Goal: Book appointment/travel/reservation

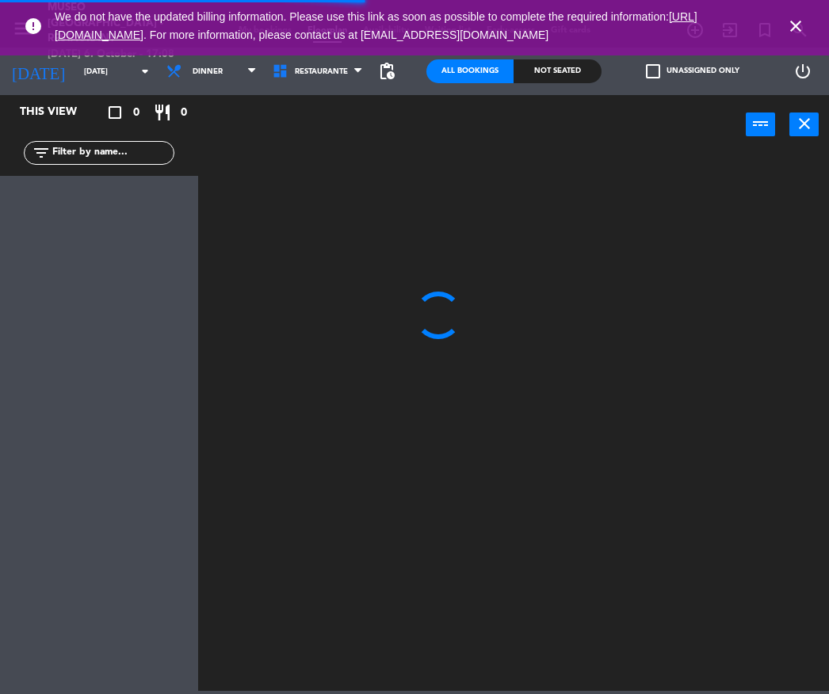
click at [789, 24] on icon "close" at bounding box center [795, 26] width 19 height 19
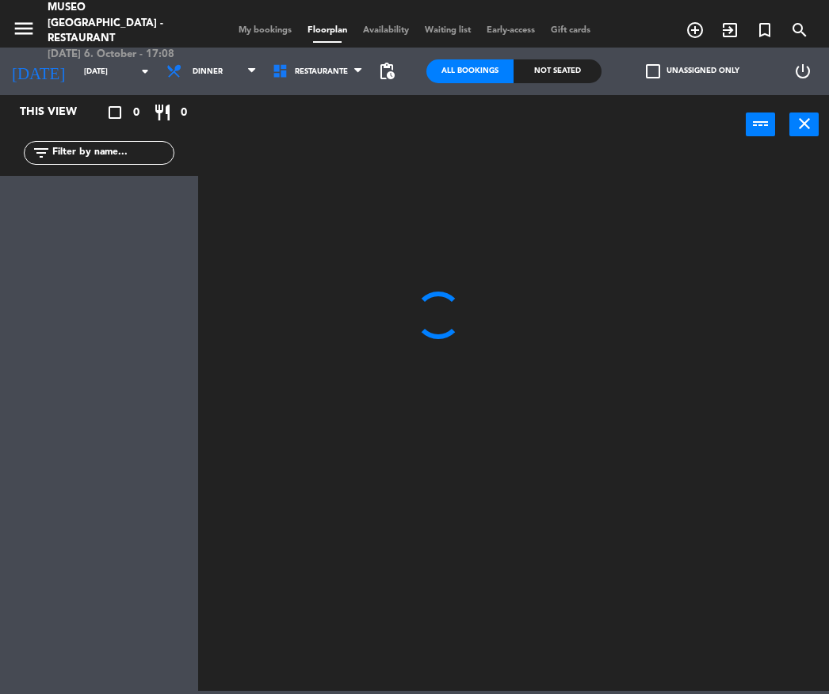
click at [132, 90] on div "[DATE] [DATE] arrow_drop_down" at bounding box center [79, 72] width 158 height 48
click at [114, 72] on input "[DATE]" at bounding box center [128, 71] width 105 height 25
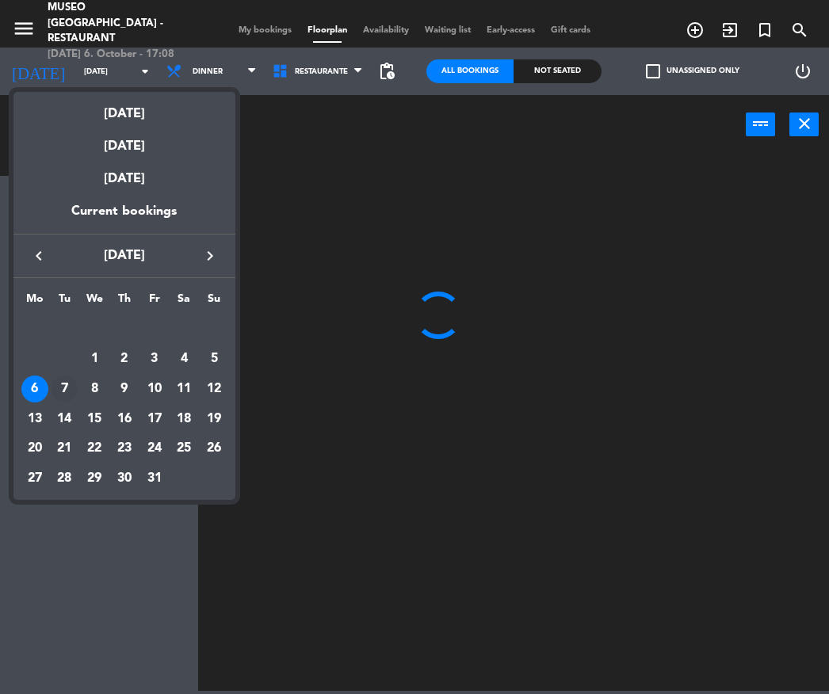
click at [66, 383] on div "7" at bounding box center [64, 388] width 27 height 27
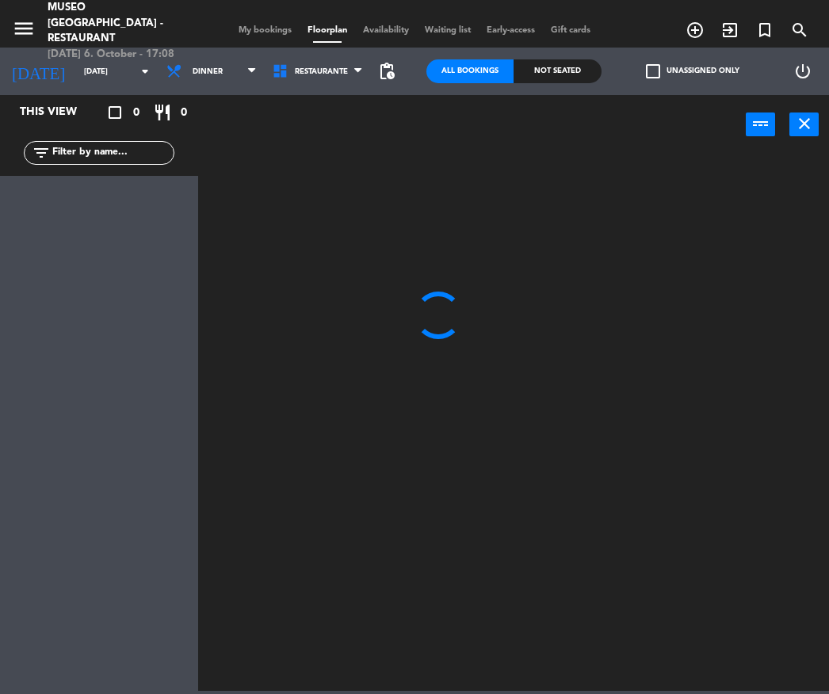
type input "[DATE]"
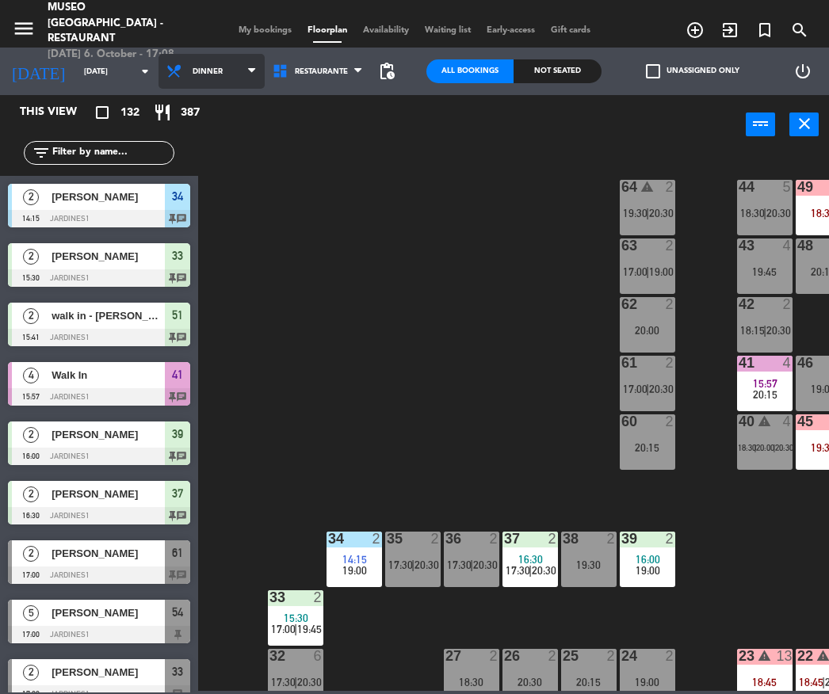
click at [185, 59] on span "Dinner" at bounding box center [211, 71] width 106 height 35
click at [219, 179] on ng-component "menu [GEOGRAPHIC_DATA] - Restaurant [DATE] 6. October - 17:08 My bookings Floor…" at bounding box center [414, 345] width 829 height 691
click at [219, 179] on div "44 5 18:30 | 20:30 49 2 18:30 54 5 17:00 | 20:15 64 warning 2 19:30 | 20:30 48 …" at bounding box center [517, 420] width 623 height 539
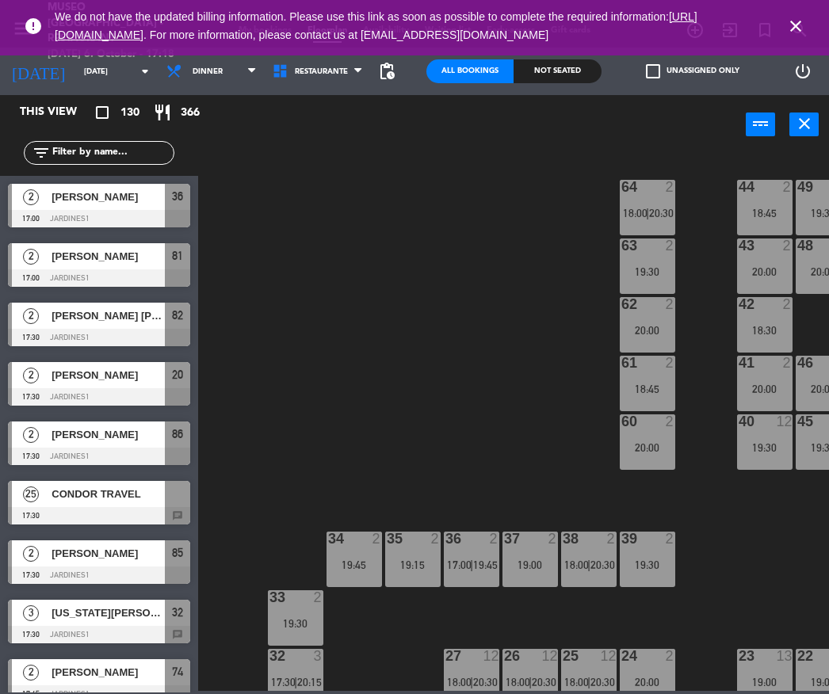
click at [803, 29] on icon "close" at bounding box center [795, 26] width 19 height 19
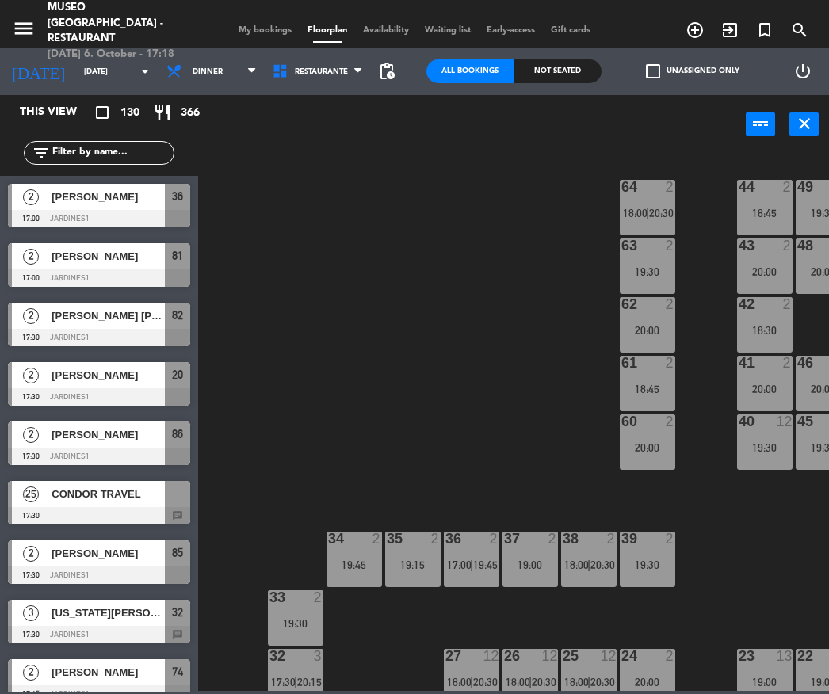
click at [250, 26] on span "My bookings" at bounding box center [265, 30] width 69 height 9
